Goal: Contribute content: Contribute content

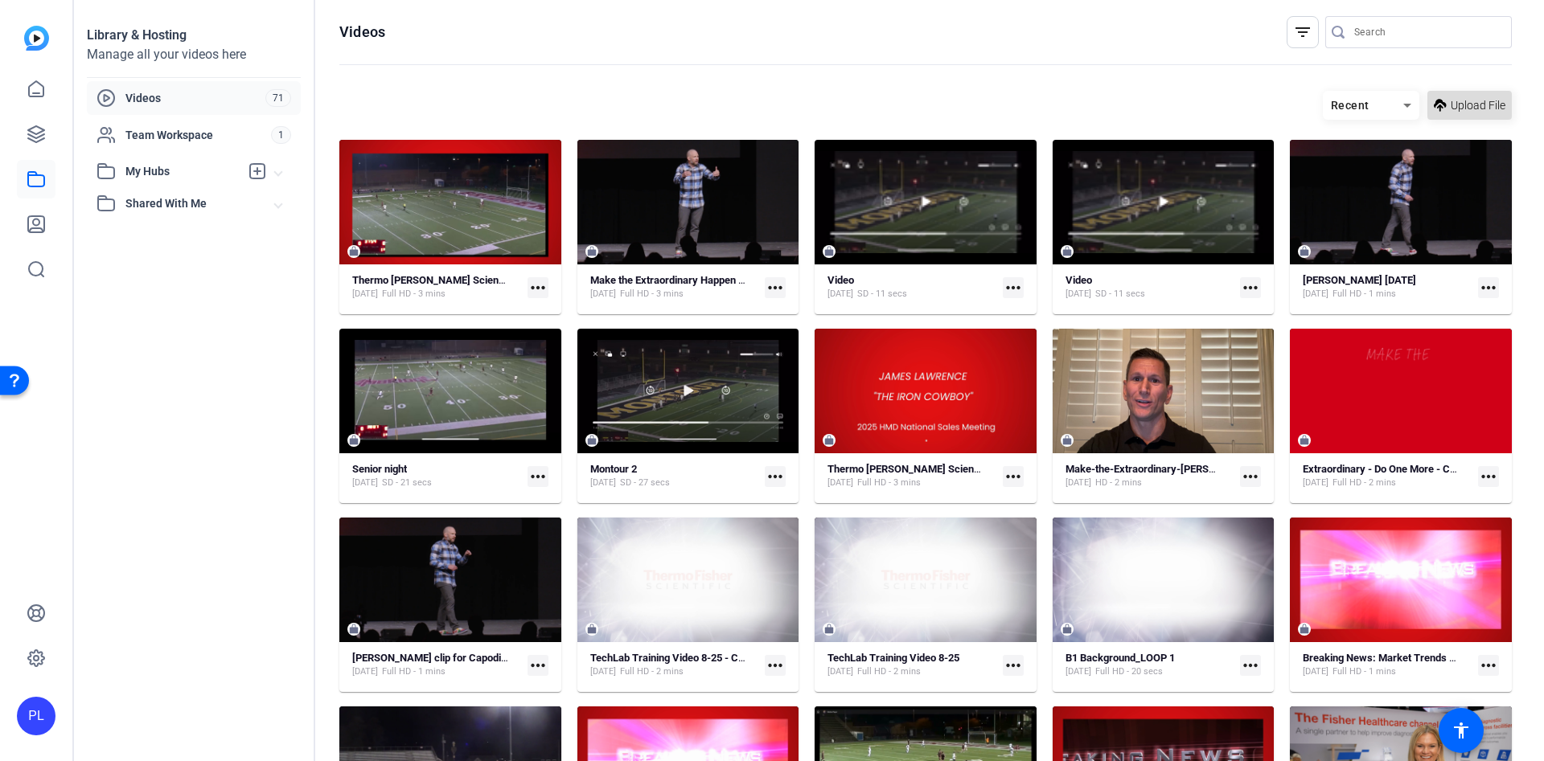
click at [1434, 110] on icon at bounding box center [1440, 106] width 13 height 20
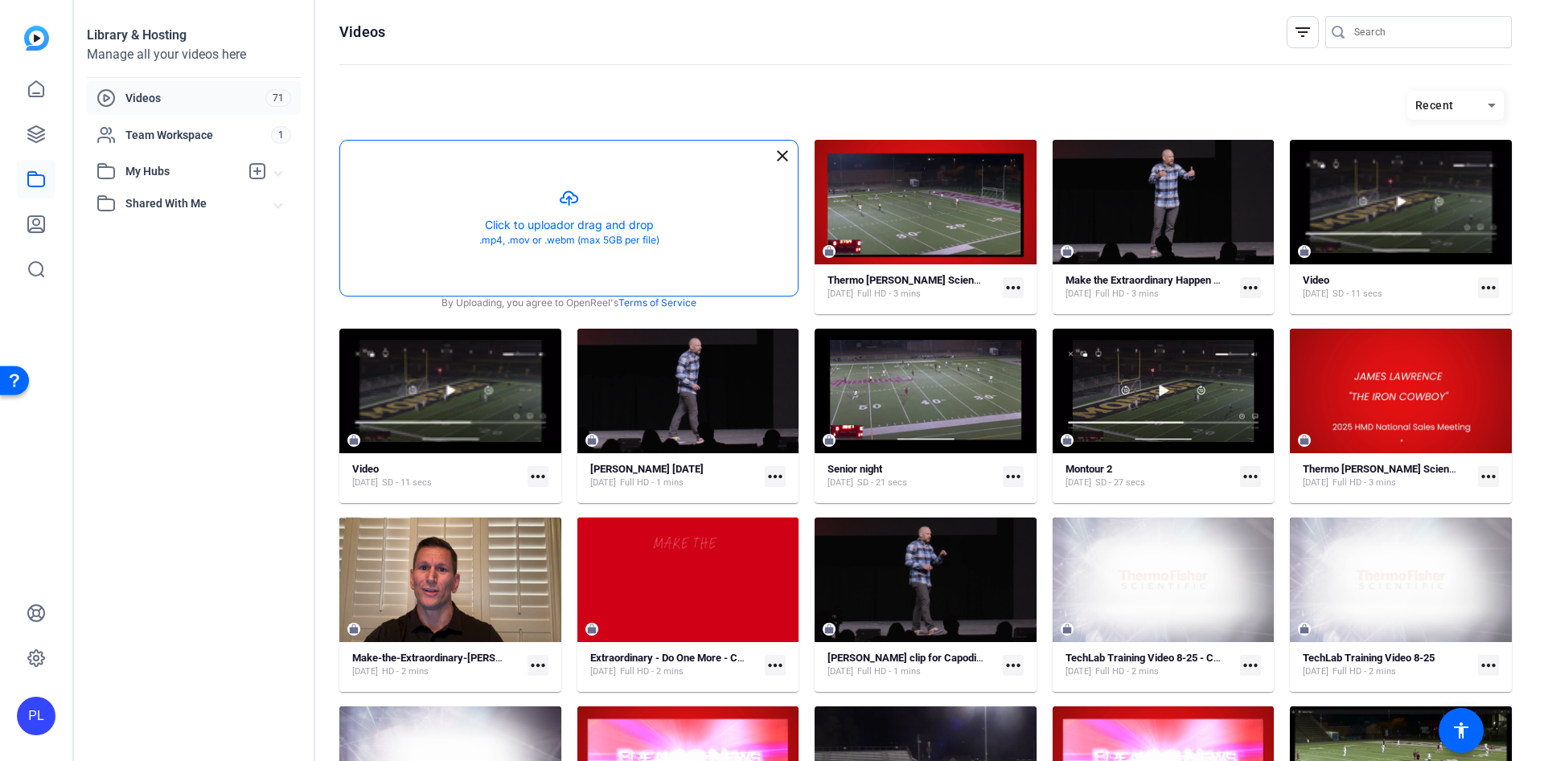
click at [580, 229] on button "button" at bounding box center [568, 218] width 457 height 155
click at [577, 205] on button "button" at bounding box center [568, 218] width 457 height 155
click at [571, 190] on button "button" at bounding box center [568, 218] width 457 height 155
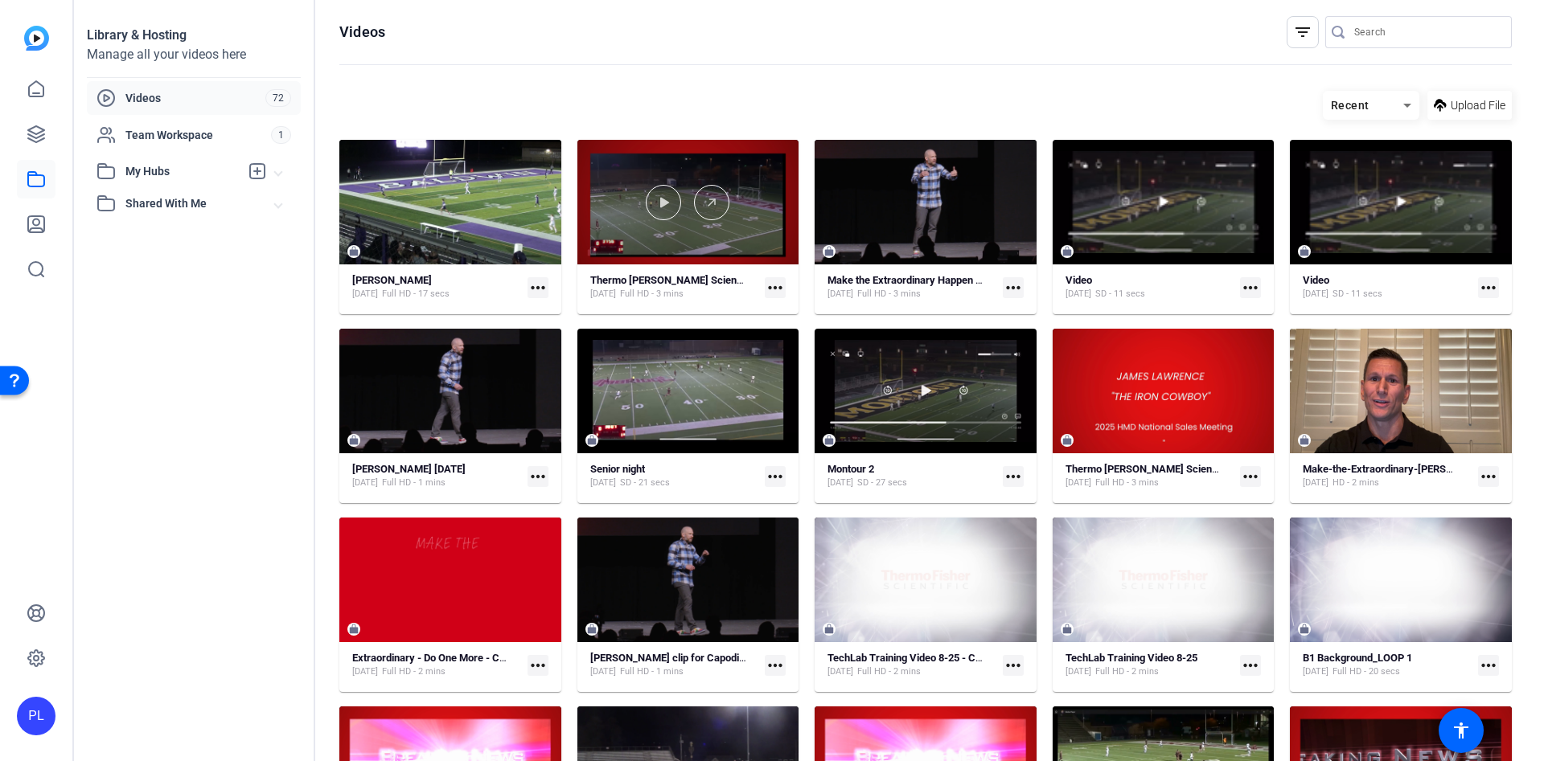
click at [714, 235] on div at bounding box center [688, 202] width 222 height 125
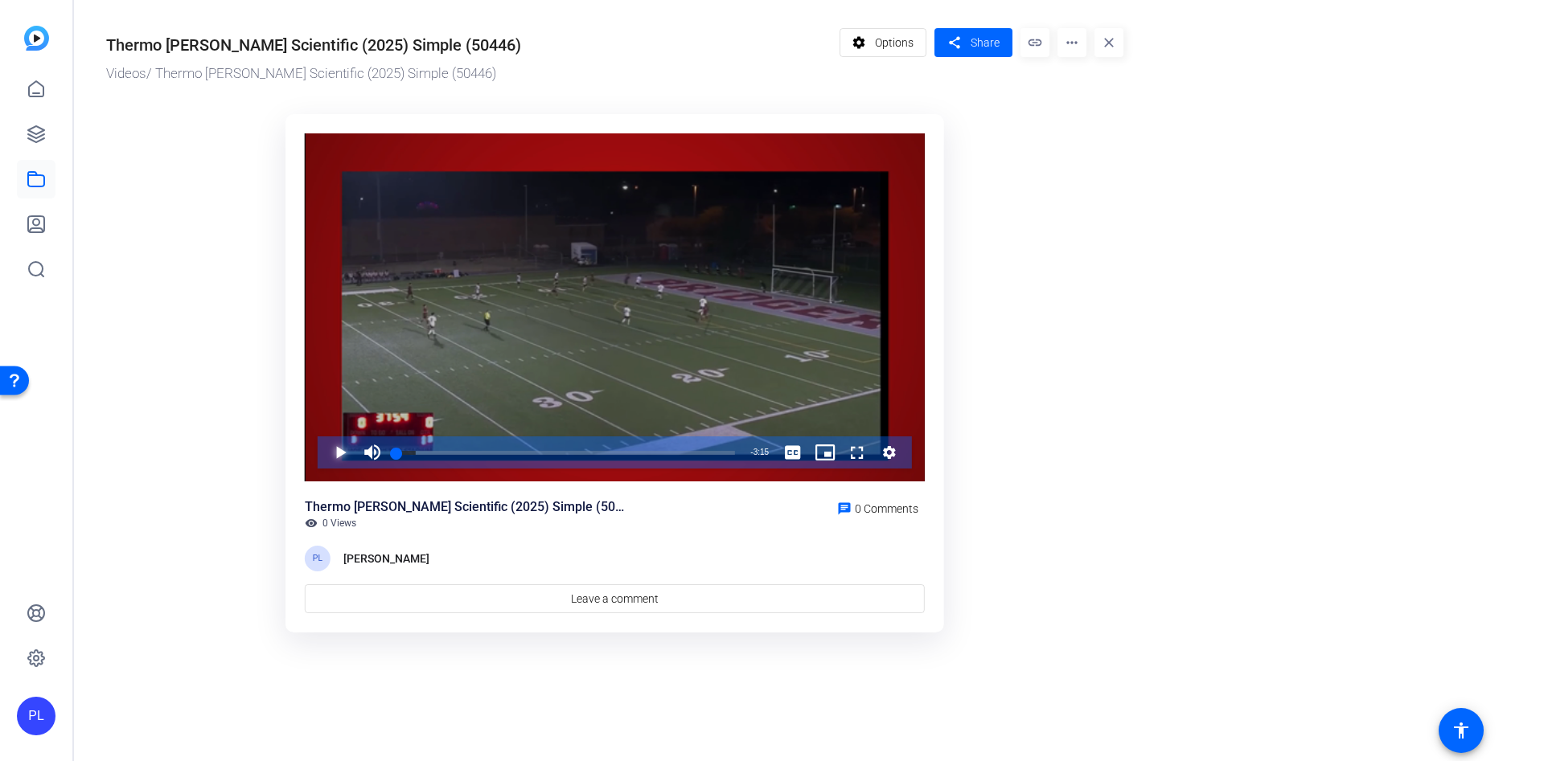
click at [324, 453] on span "Video Player" at bounding box center [324, 453] width 0 height 32
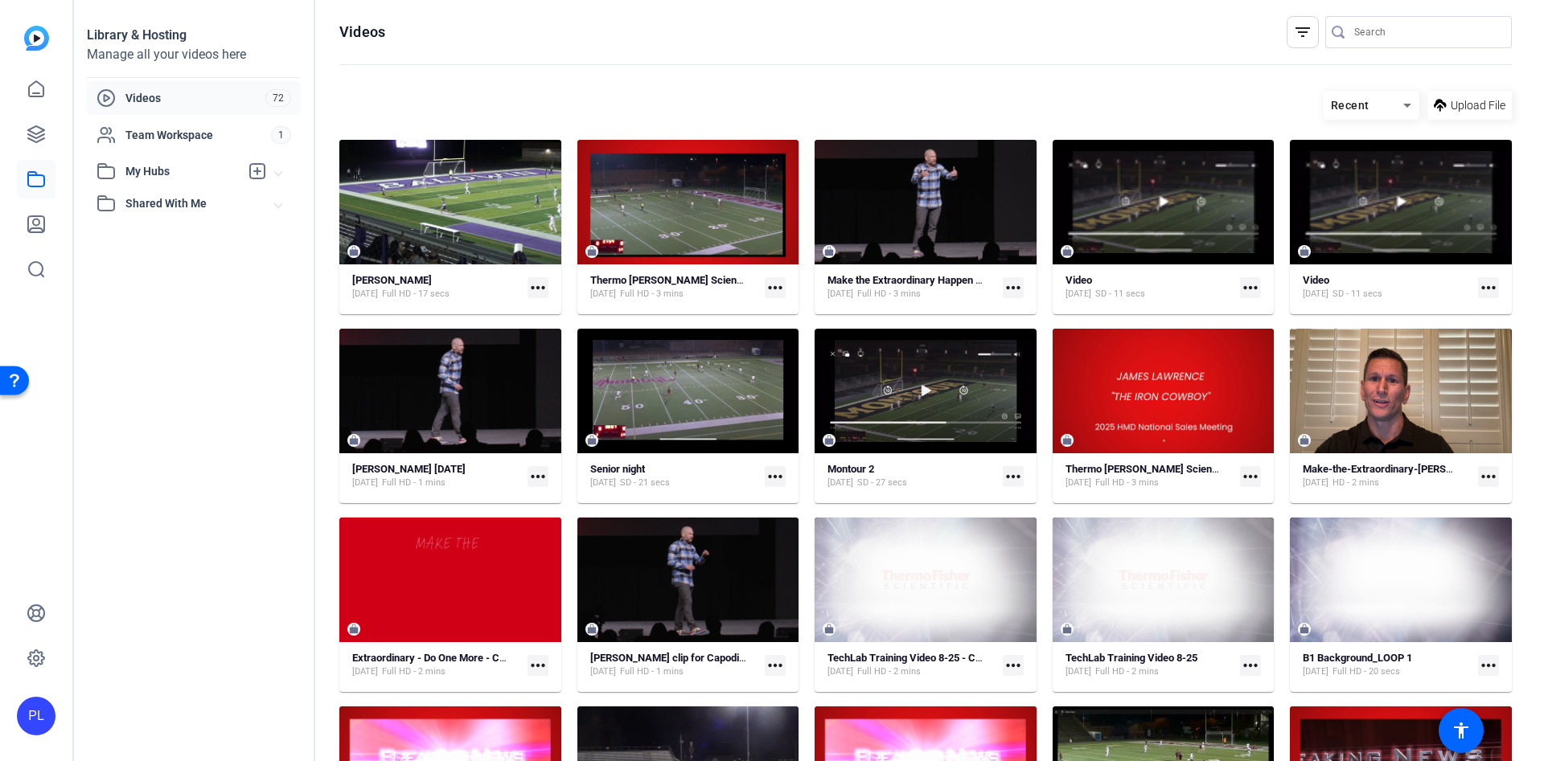
click at [776, 286] on mat-icon "more_horiz" at bounding box center [775, 287] width 21 height 21
click at [822, 311] on span "Edit in Creator" at bounding box center [806, 310] width 67 height 19
